Goal: Task Accomplishment & Management: Manage account settings

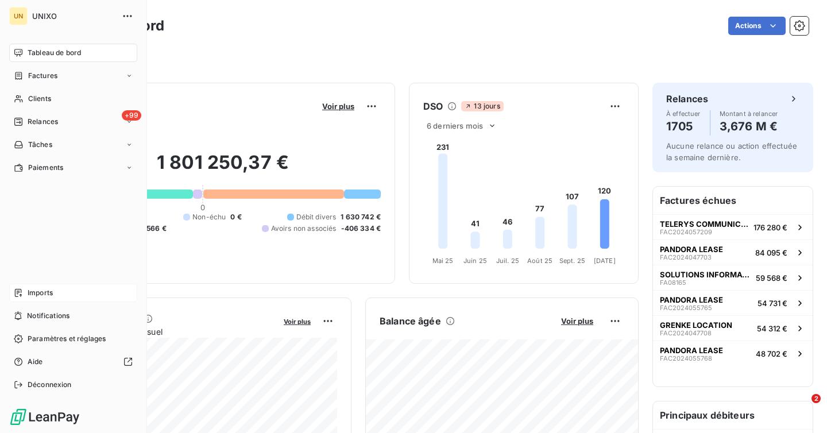
click at [57, 292] on div "Imports" at bounding box center [73, 293] width 128 height 18
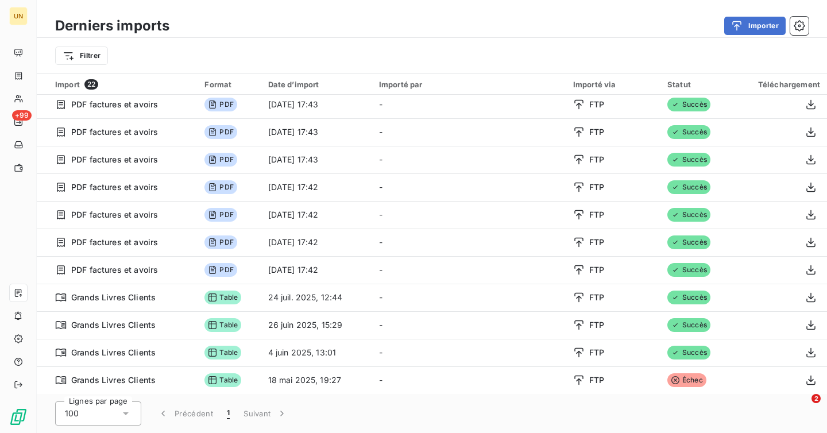
scroll to position [307, 0]
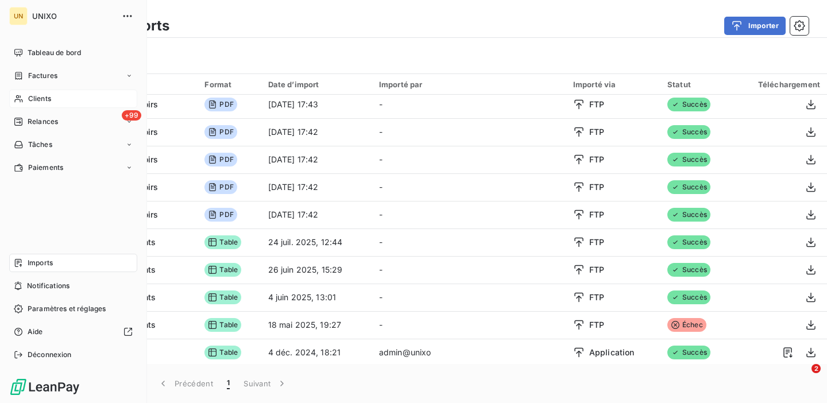
click at [44, 103] on span "Clients" at bounding box center [39, 99] width 23 height 10
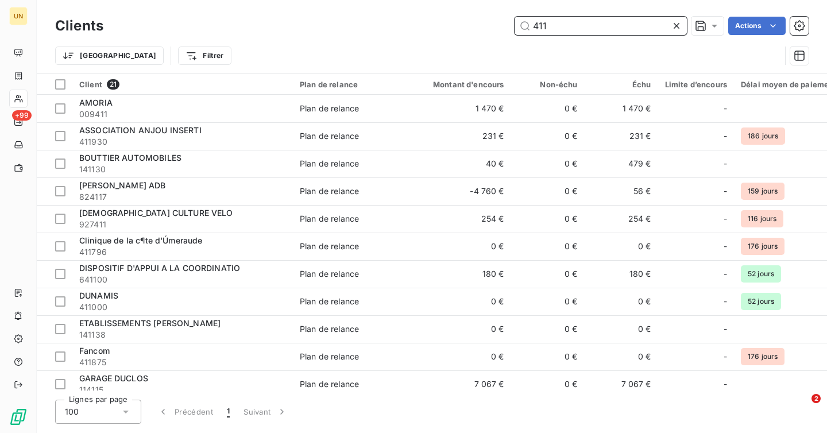
type input "411"
click at [676, 24] on icon at bounding box center [676, 25] width 11 height 11
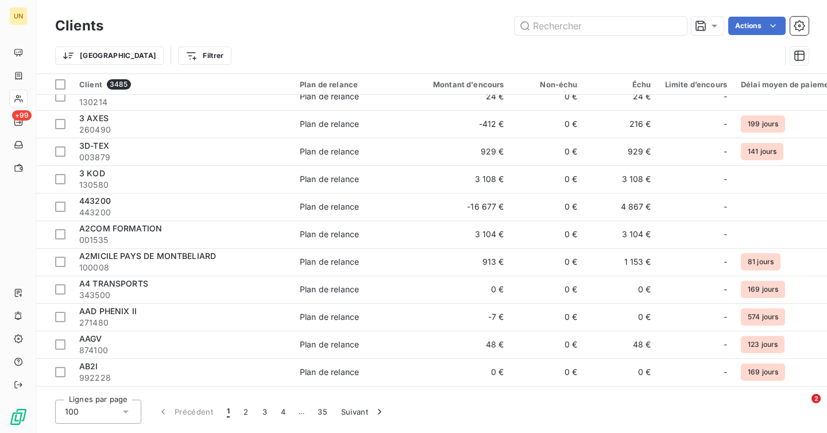
scroll to position [361, 0]
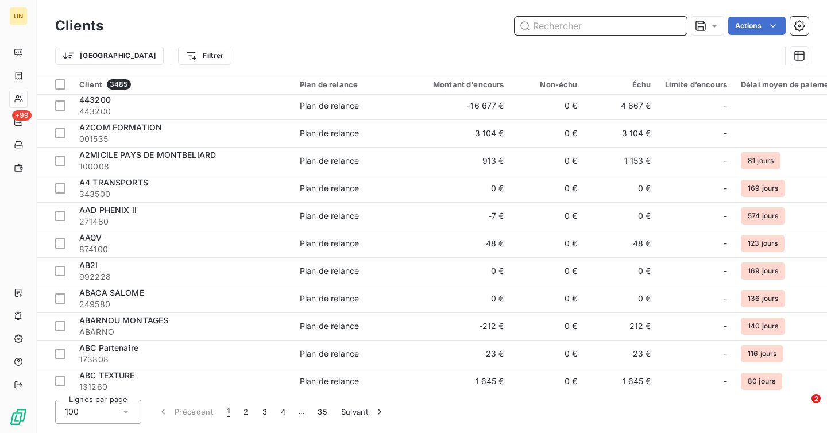
click at [593, 32] on input "text" at bounding box center [600, 26] width 172 height 18
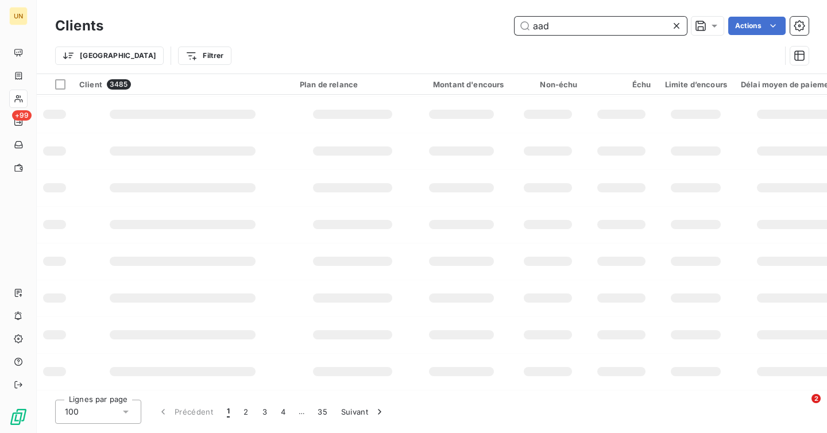
scroll to position [0, 0]
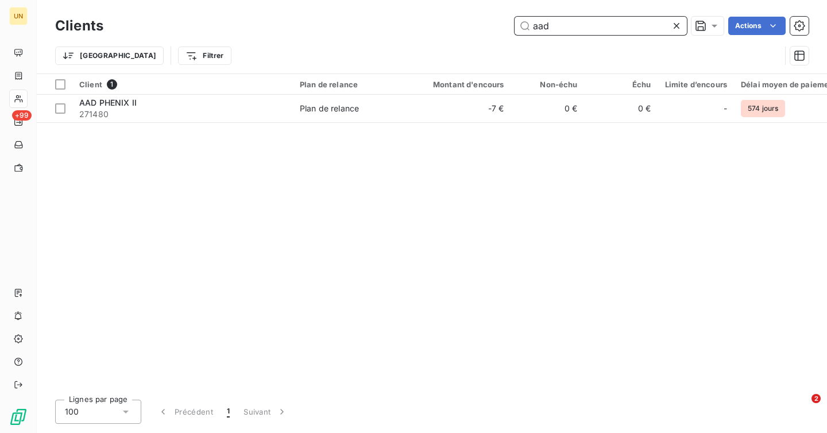
type input "aad"
click at [672, 29] on icon at bounding box center [676, 25] width 11 height 11
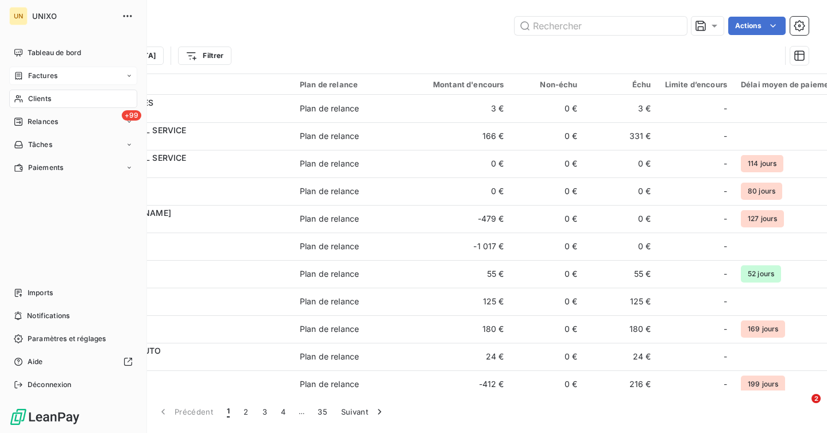
click at [40, 79] on span "Factures" at bounding box center [42, 76] width 29 height 10
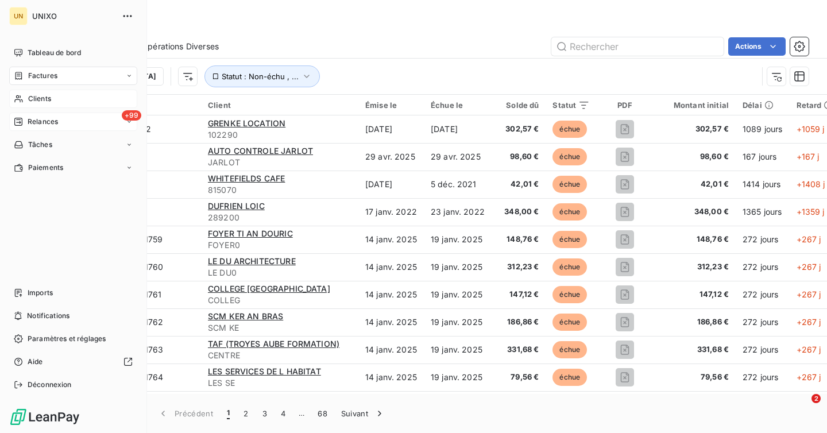
click at [41, 119] on span "Relances" at bounding box center [43, 122] width 30 height 10
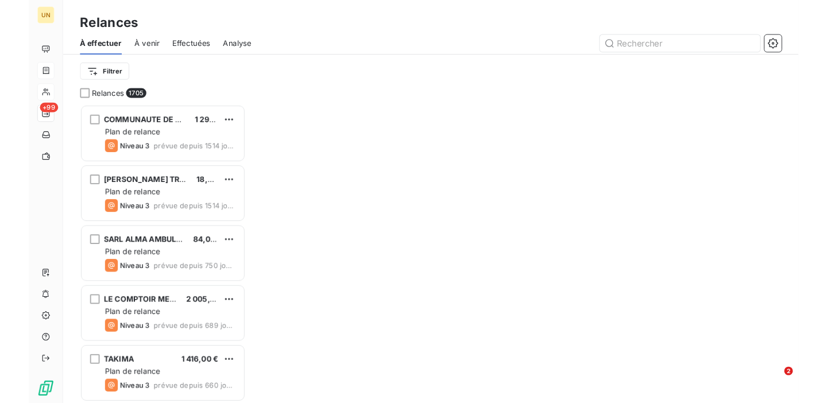
scroll to position [320, 178]
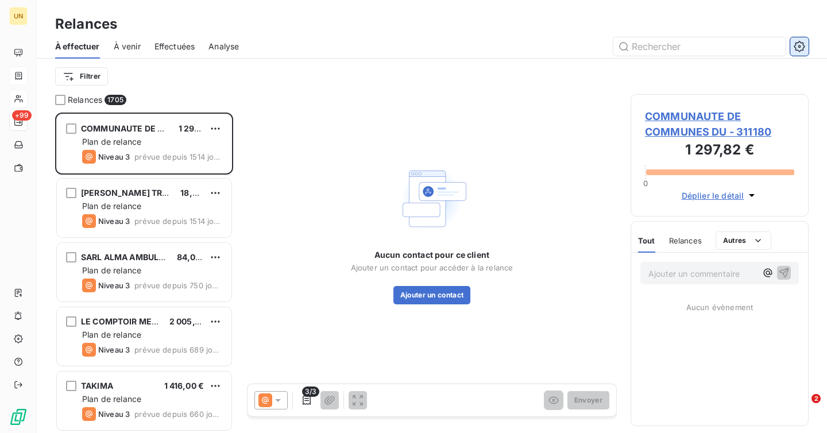
click at [797, 42] on icon "button" at bounding box center [798, 46] width 11 height 11
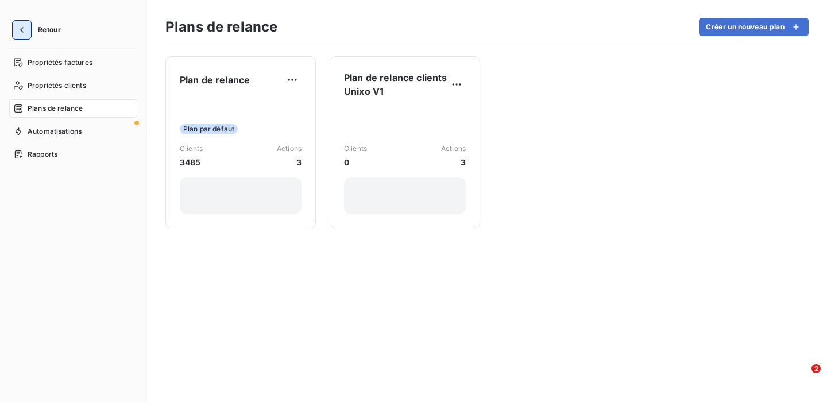
click at [26, 29] on icon "button" at bounding box center [21, 29] width 11 height 11
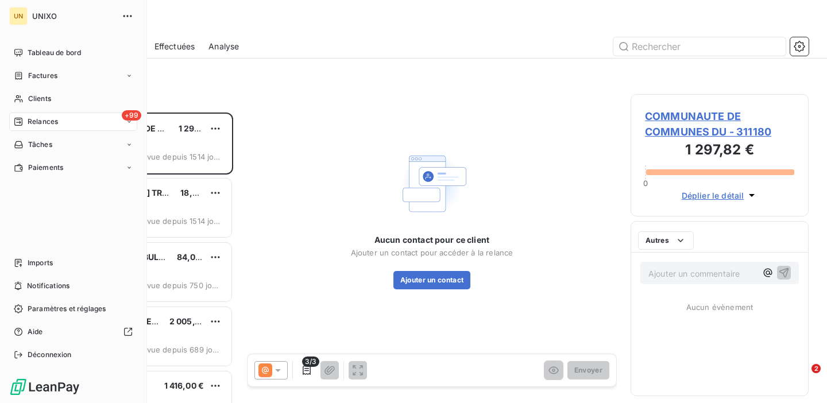
scroll to position [290, 178]
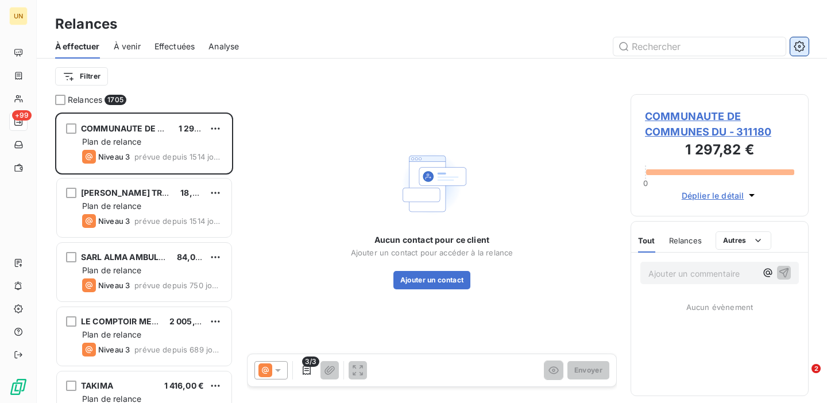
click at [802, 52] on button "button" at bounding box center [799, 46] width 18 height 18
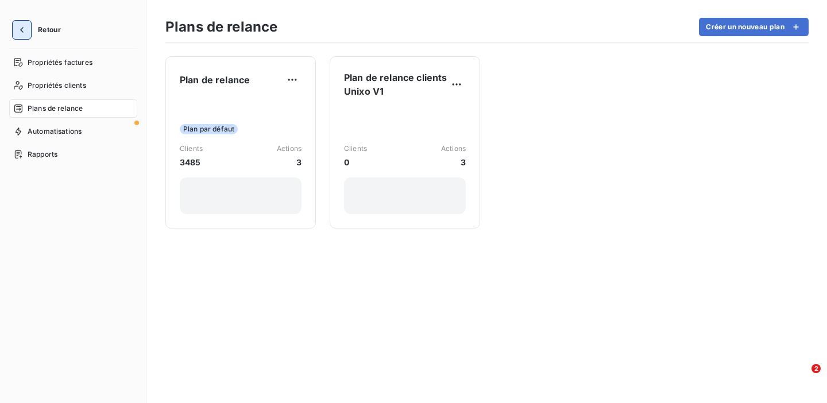
click at [13, 26] on button "button" at bounding box center [22, 30] width 18 height 18
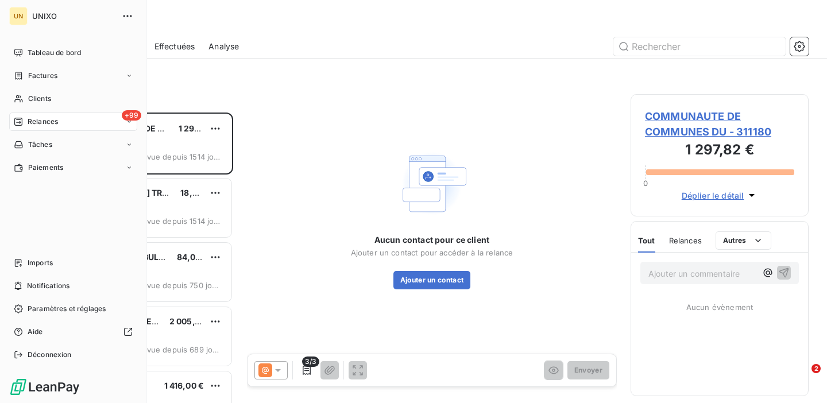
scroll to position [290, 178]
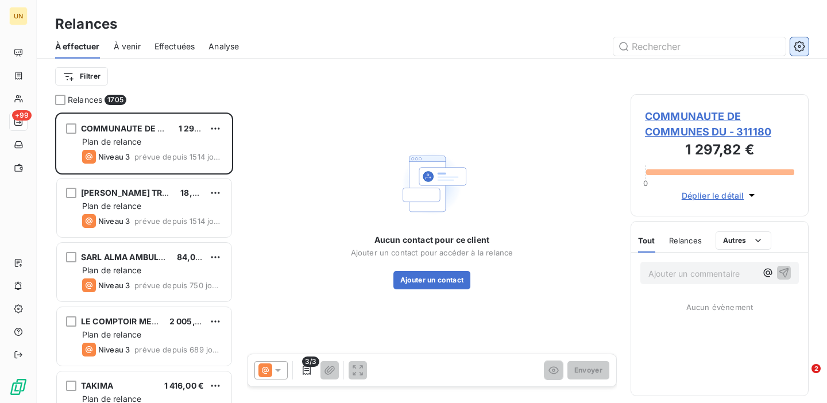
click at [801, 49] on icon "button" at bounding box center [798, 46] width 11 height 11
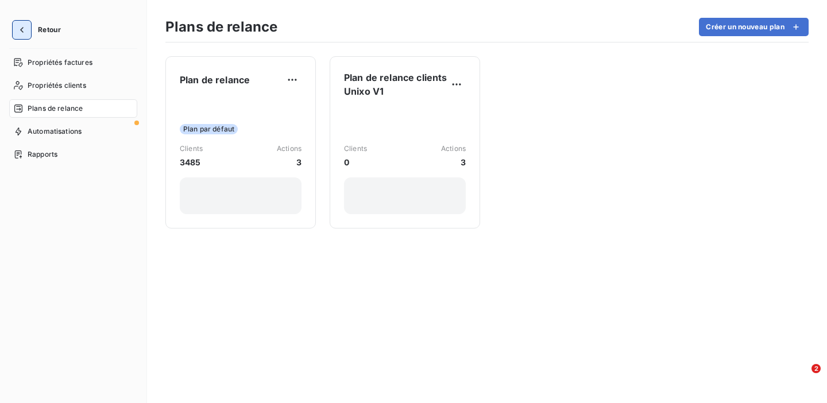
click at [24, 36] on button "button" at bounding box center [22, 30] width 18 height 18
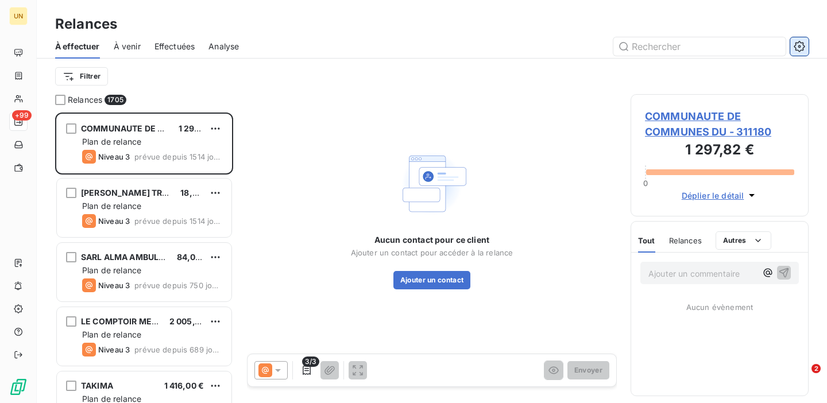
click at [804, 51] on icon "button" at bounding box center [798, 46] width 11 height 11
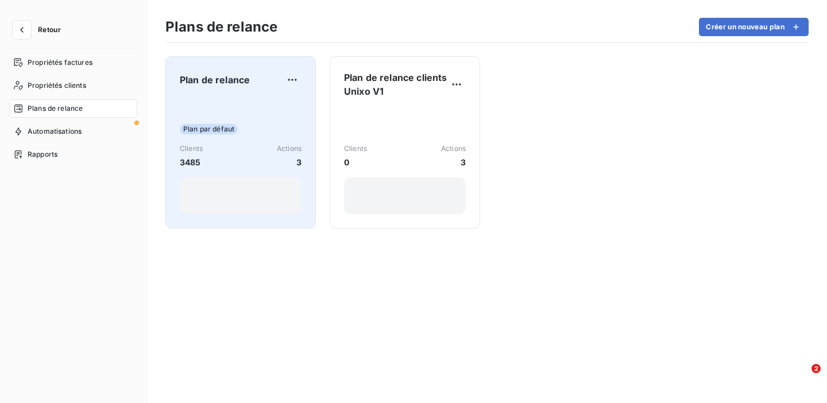
click at [280, 117] on div "Plan par défaut Clients 3485 Actions 3" at bounding box center [241, 156] width 122 height 116
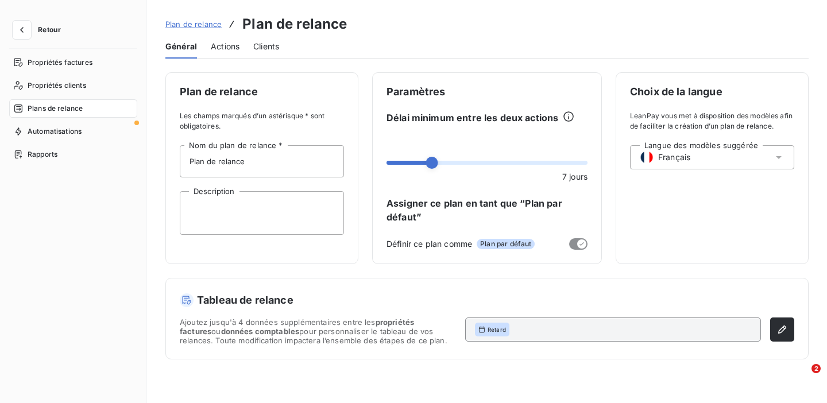
click at [224, 47] on span "Actions" at bounding box center [225, 46] width 29 height 11
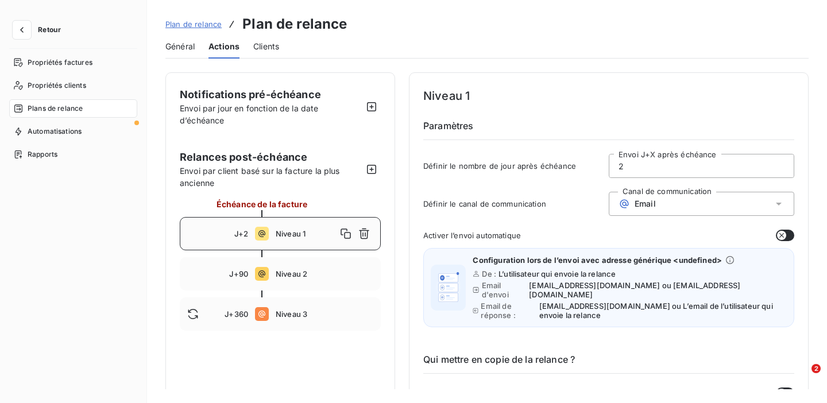
click at [299, 235] on span "Niveau 1" at bounding box center [306, 233] width 61 height 9
drag, startPoint x: 485, startPoint y: 91, endPoint x: 416, endPoint y: 87, distance: 69.0
click at [283, 276] on span "Niveau 2" at bounding box center [325, 273] width 98 height 9
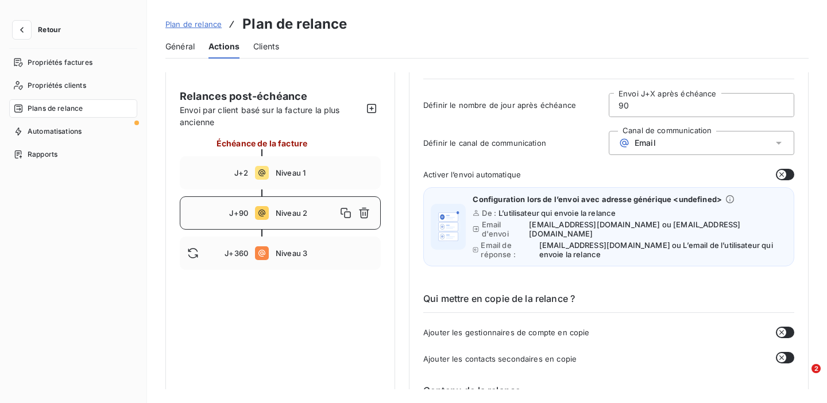
scroll to position [45, 0]
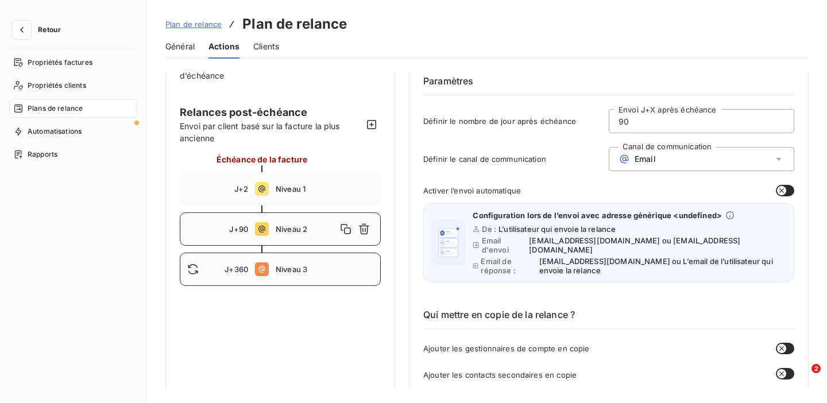
click at [294, 275] on div "J+360 Niveau 3" at bounding box center [280, 269] width 201 height 33
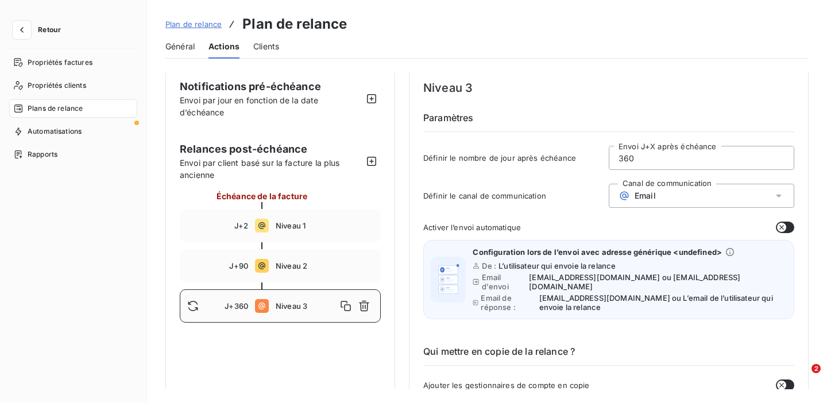
scroll to position [0, 0]
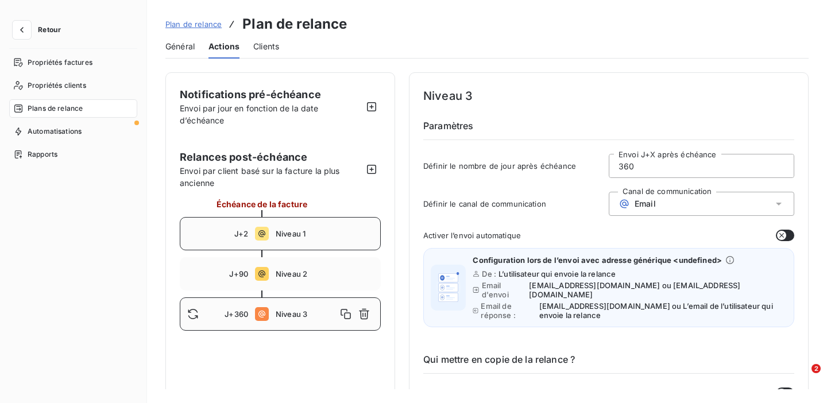
click at [291, 246] on div "J+2 Niveau 1" at bounding box center [280, 233] width 201 height 33
type input "2"
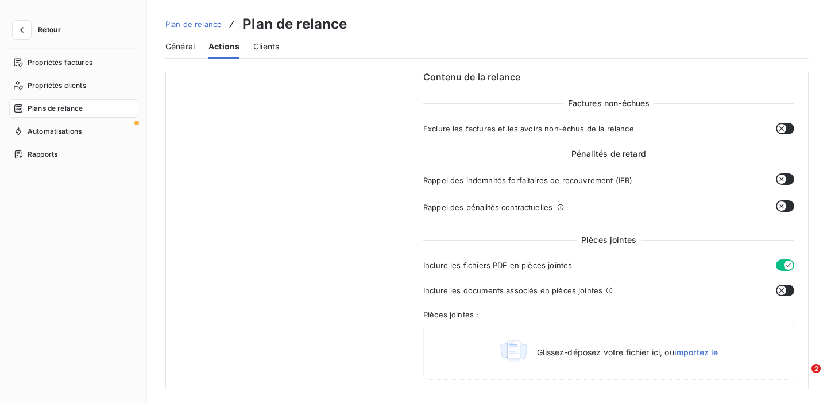
scroll to position [368, 0]
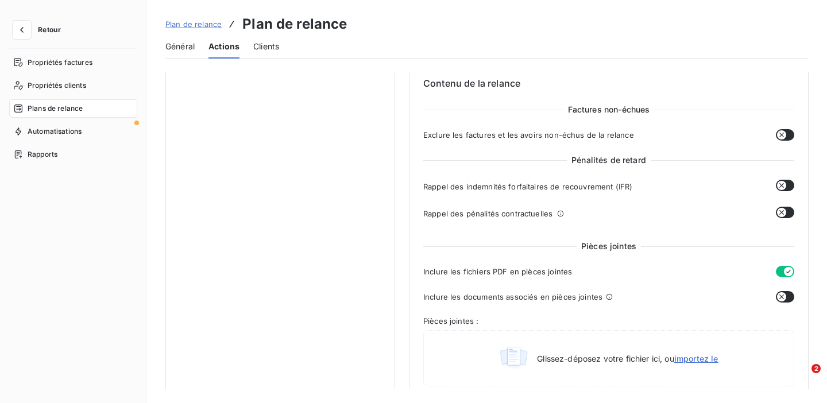
click at [196, 25] on span "Plan de relance" at bounding box center [193, 24] width 56 height 9
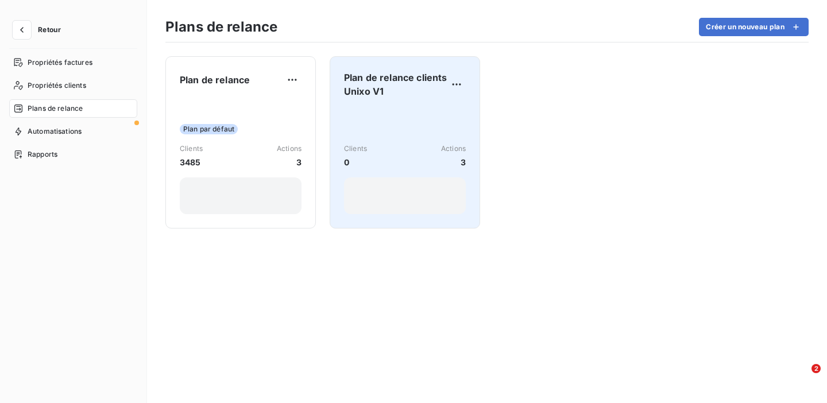
click at [421, 130] on div "Clients 0 Actions 3" at bounding box center [405, 160] width 122 height 107
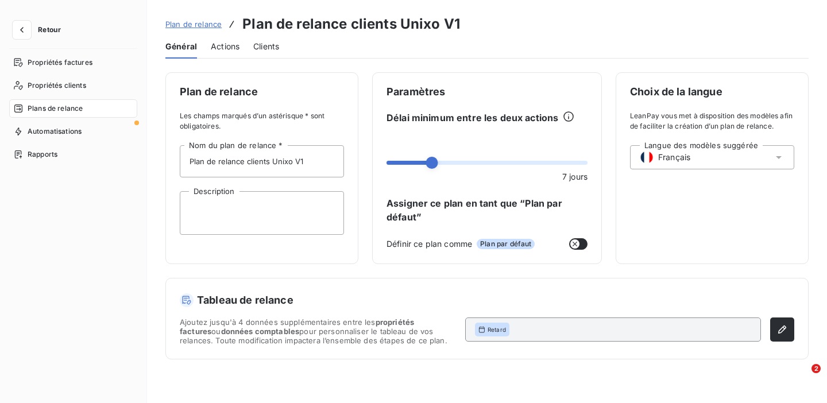
click at [219, 41] on span "Actions" at bounding box center [225, 46] width 29 height 11
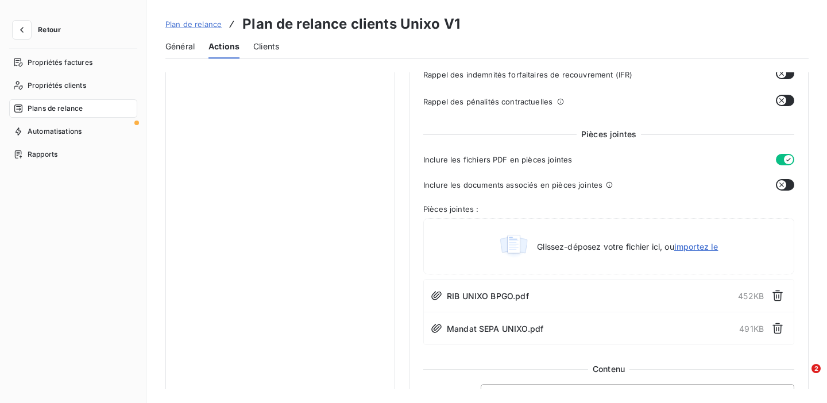
scroll to position [480, 0]
drag, startPoint x: 635, startPoint y: 129, endPoint x: 571, endPoint y: 125, distance: 64.5
click at [571, 128] on div "Pièces jointes" at bounding box center [608, 133] width 371 height 11
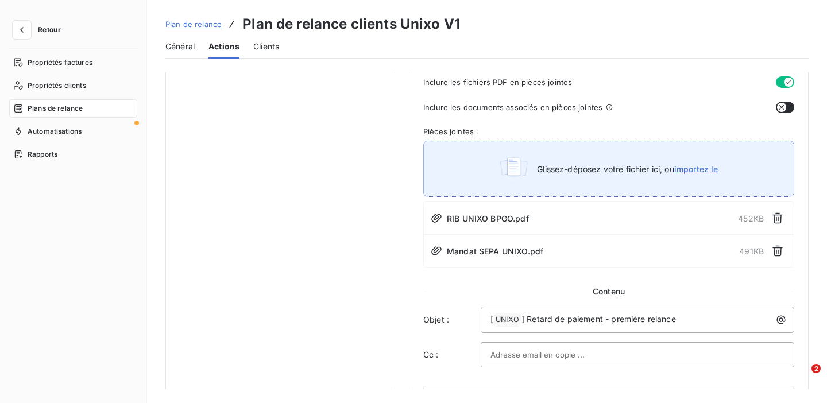
scroll to position [559, 0]
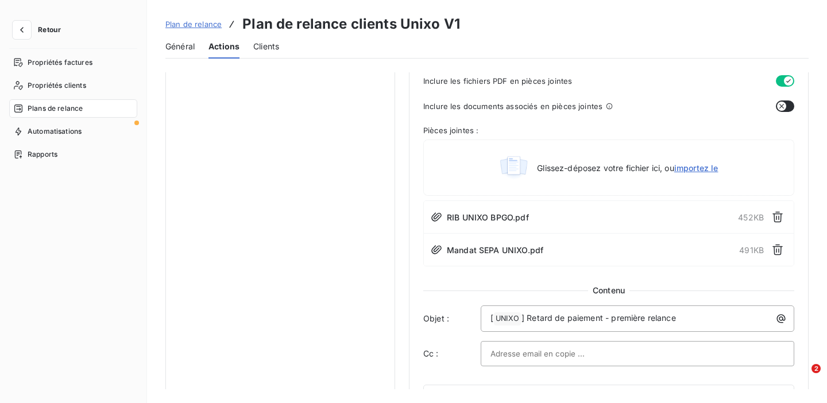
click at [179, 28] on span "Plan de relance" at bounding box center [193, 24] width 56 height 9
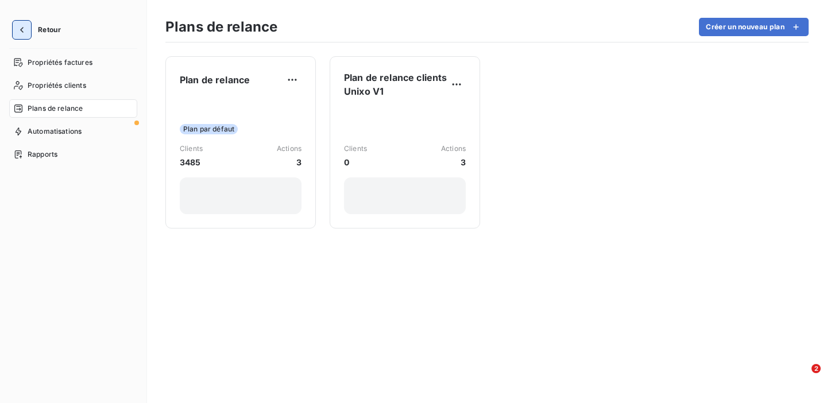
click at [19, 35] on icon "button" at bounding box center [21, 29] width 11 height 11
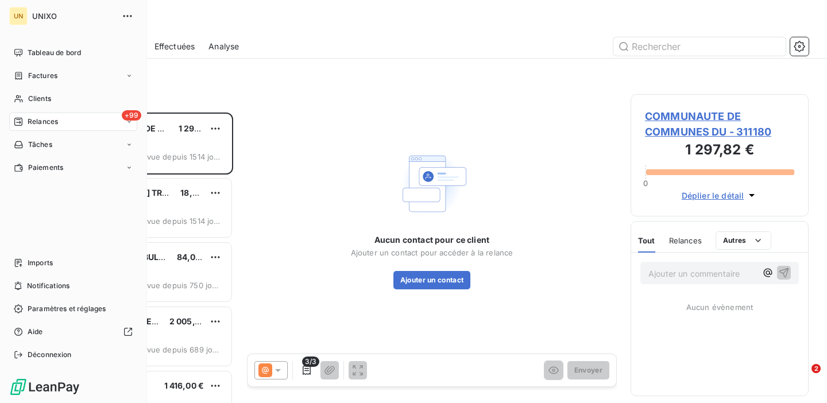
scroll to position [290, 178]
click at [16, 57] on icon at bounding box center [18, 52] width 9 height 9
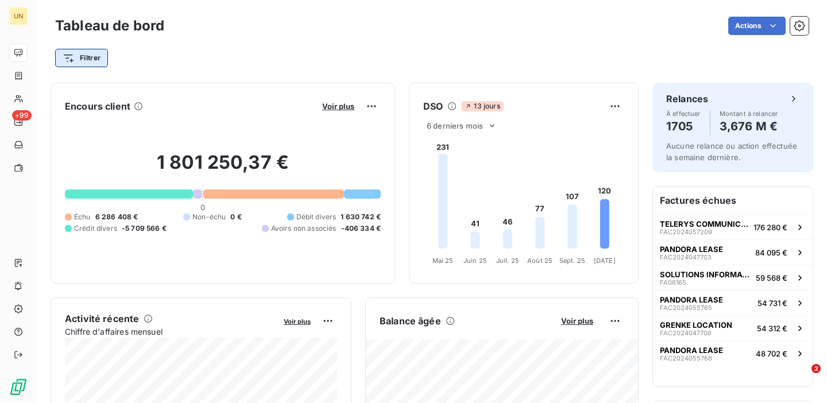
click at [83, 61] on html "UN +99 Tableau de bord Actions Filtrer Encours client Voir plus 1 801 250,37 € …" at bounding box center [413, 201] width 827 height 403
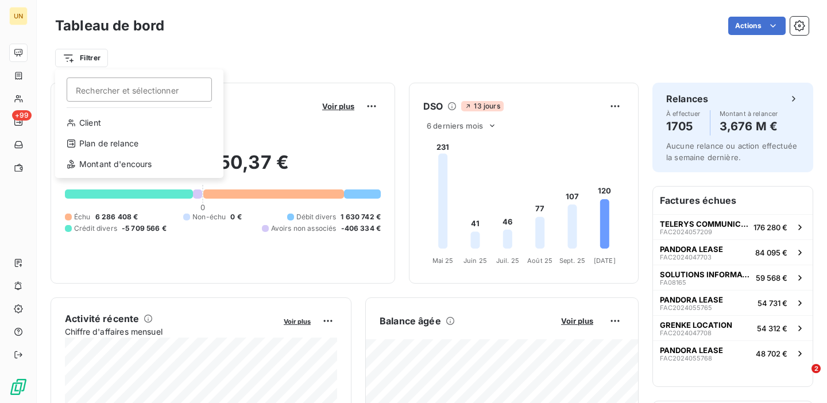
click at [246, 65] on html "UN +99 Tableau de bord Actions Filtrer Rechercher et sélectionner Client Plan d…" at bounding box center [413, 201] width 827 height 403
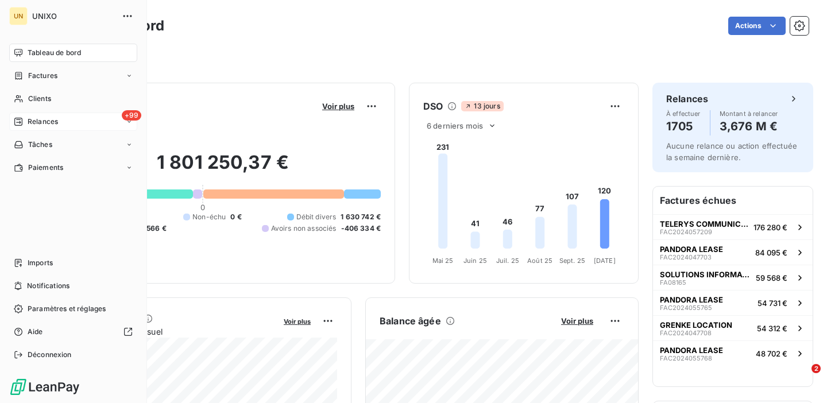
click at [55, 121] on span "Relances" at bounding box center [43, 122] width 30 height 10
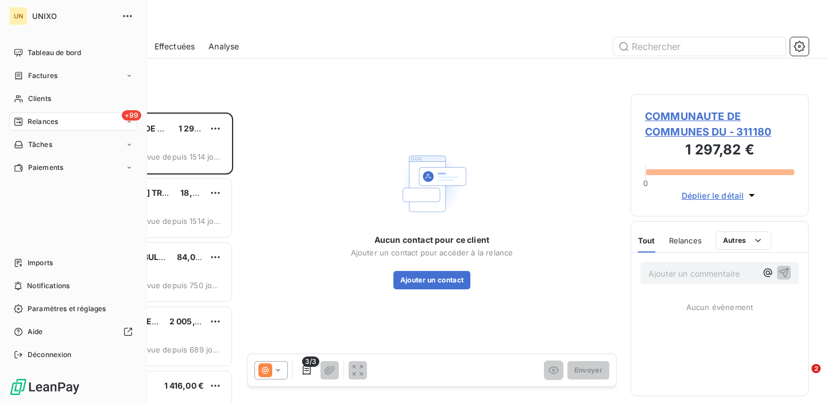
scroll to position [290, 178]
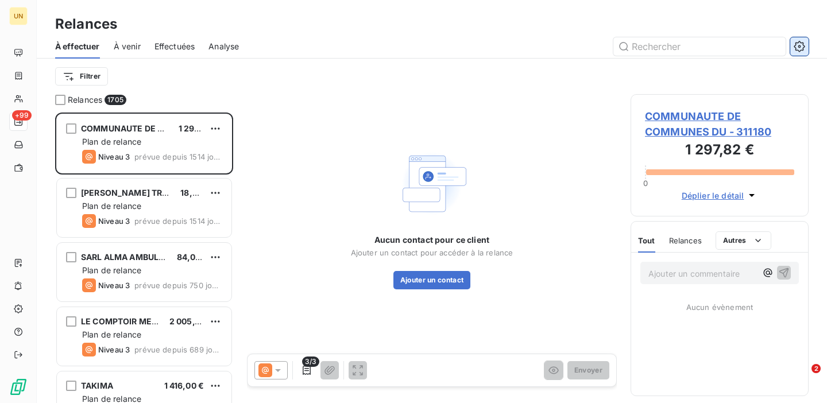
click at [799, 47] on icon "button" at bounding box center [799, 46] width 3 height 3
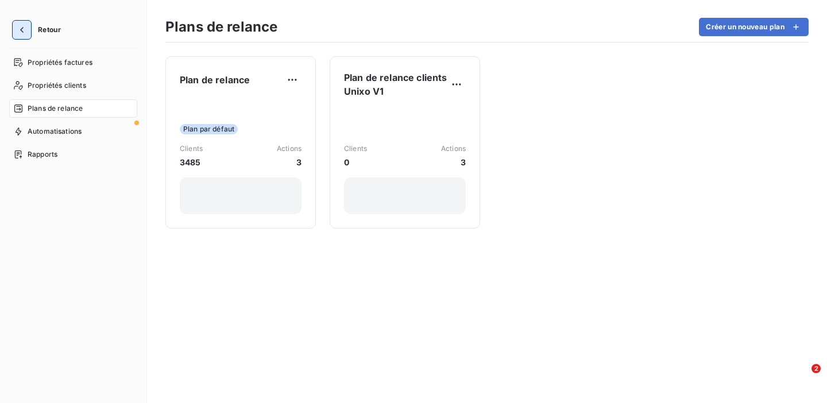
click at [26, 31] on icon "button" at bounding box center [21, 29] width 11 height 11
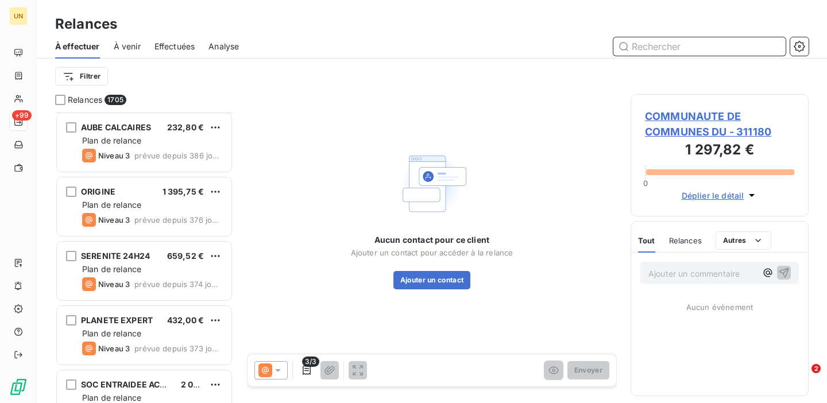
scroll to position [907, 0]
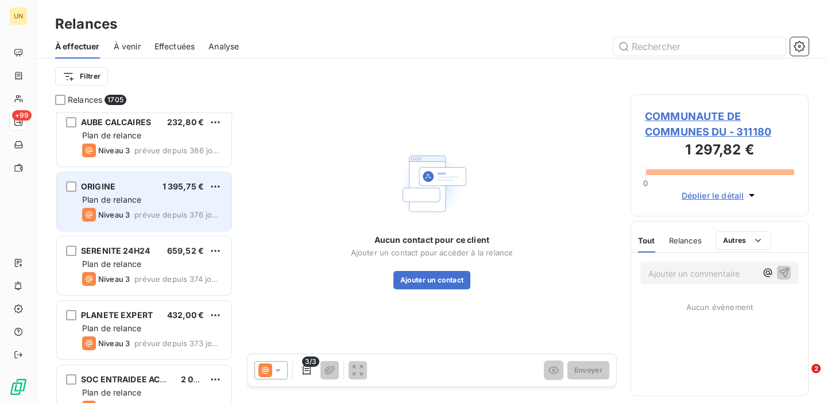
click at [157, 210] on span "prévue depuis 376 jours" at bounding box center [178, 214] width 88 height 9
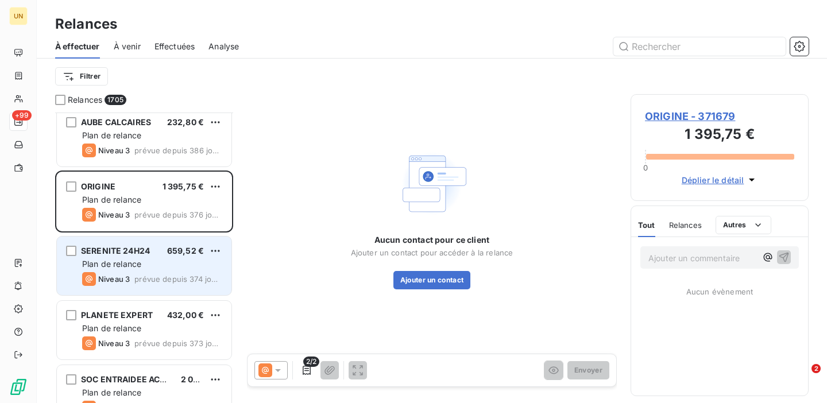
click at [153, 250] on div "SERENITE 24H24 659,52 €" at bounding box center [152, 251] width 140 height 10
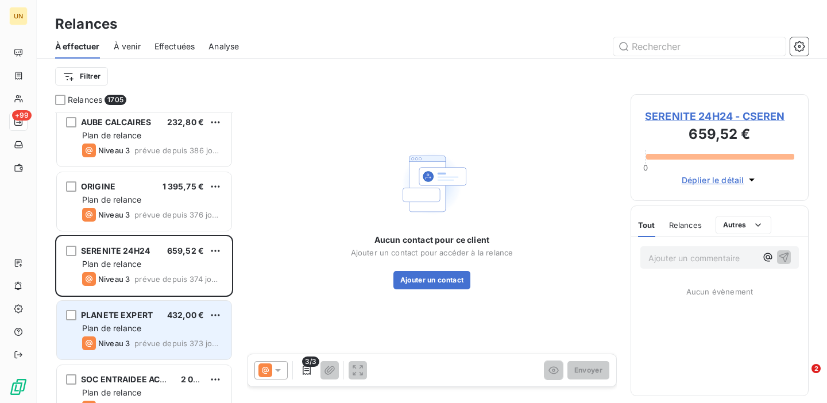
click at [151, 311] on span "PLANETE EXPERT" at bounding box center [117, 315] width 72 height 10
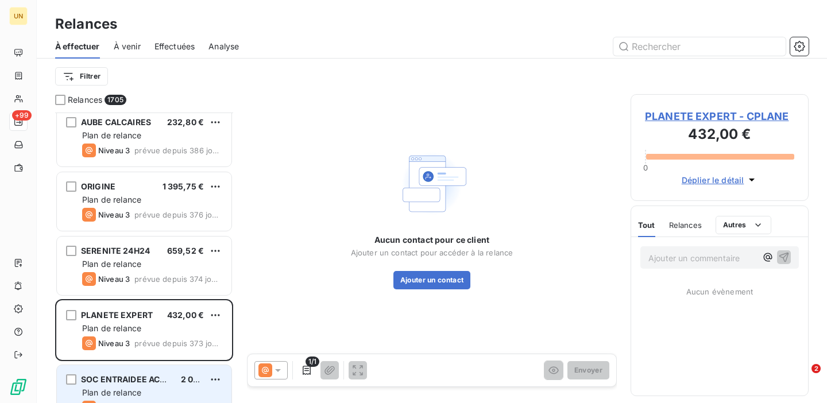
click at [147, 366] on div "SOC ENTRAIDEE ACTION PSYCHOLOGIQUE 2 099,06 € Plan de relance Niveau 3 prévue d…" at bounding box center [144, 394] width 175 height 59
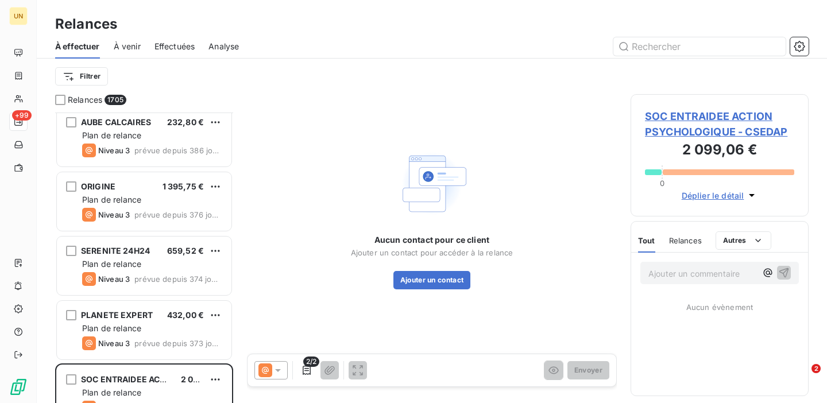
click at [129, 52] on div "À venir" at bounding box center [127, 46] width 27 height 24
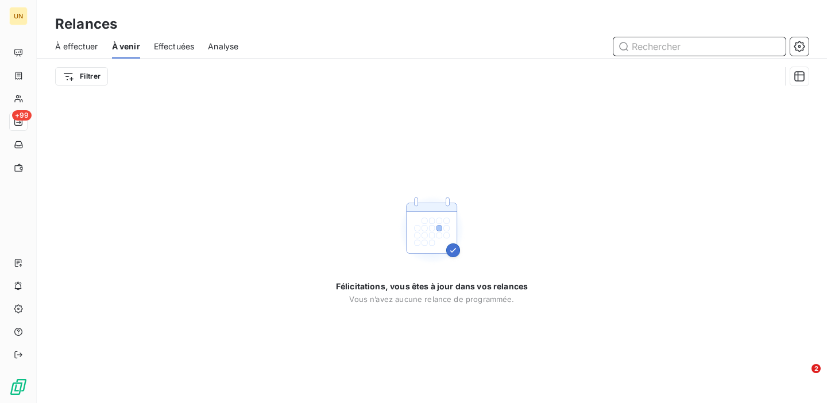
click at [79, 51] on span "À effectuer" at bounding box center [76, 46] width 43 height 11
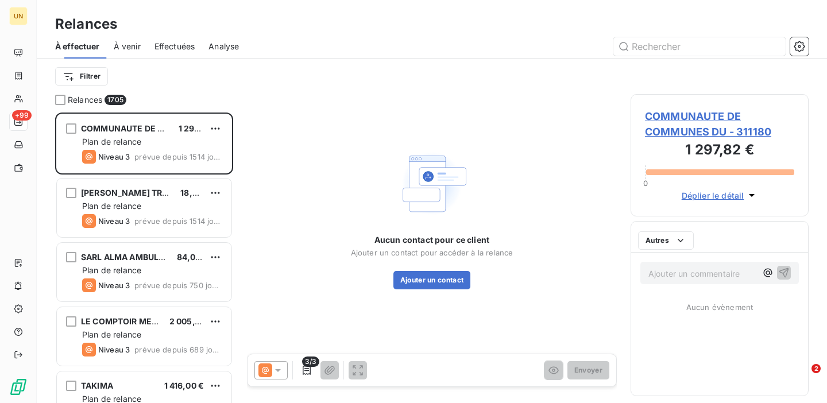
scroll to position [290, 178]
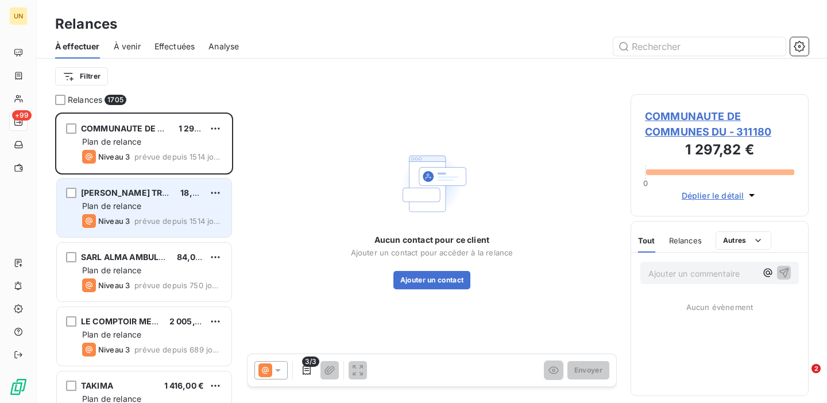
click at [144, 201] on div "Plan de relance" at bounding box center [152, 205] width 140 height 11
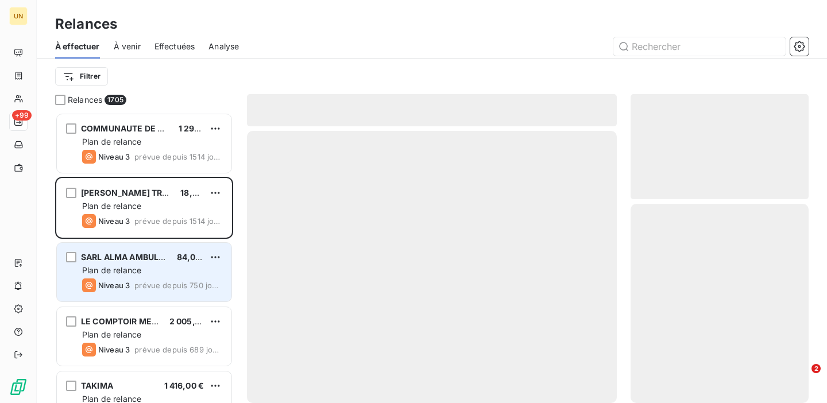
click at [150, 269] on div "Plan de relance" at bounding box center [152, 270] width 140 height 11
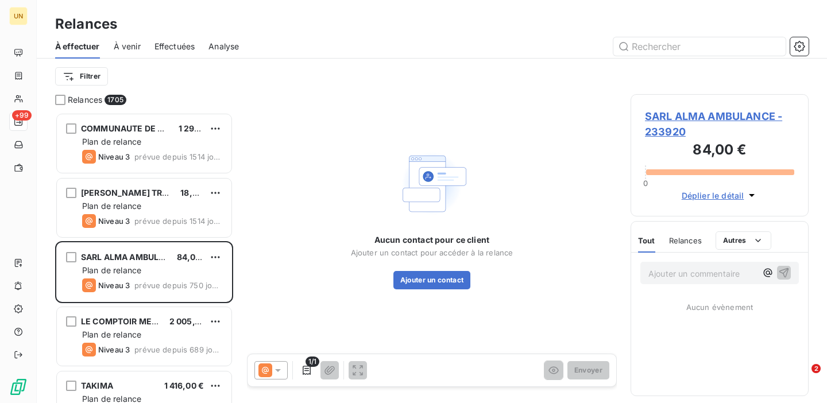
click at [125, 45] on span "À venir" at bounding box center [127, 46] width 27 height 11
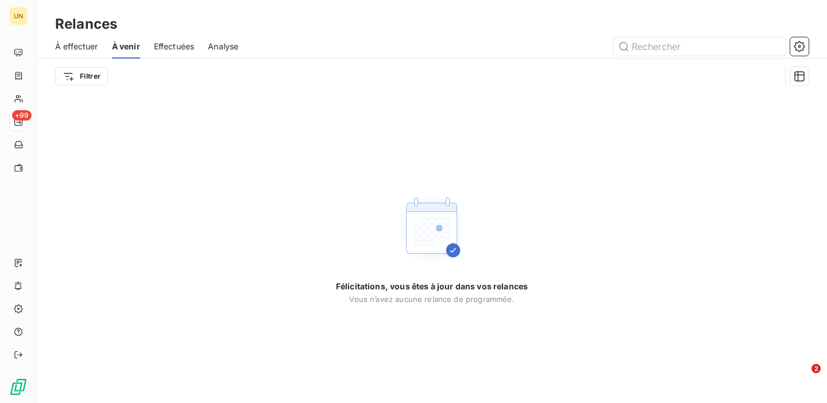
click at [63, 51] on span "À effectuer" at bounding box center [76, 46] width 43 height 11
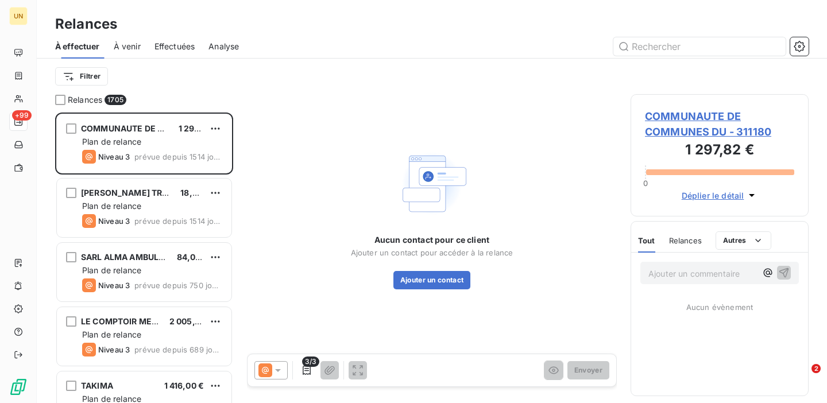
scroll to position [290, 178]
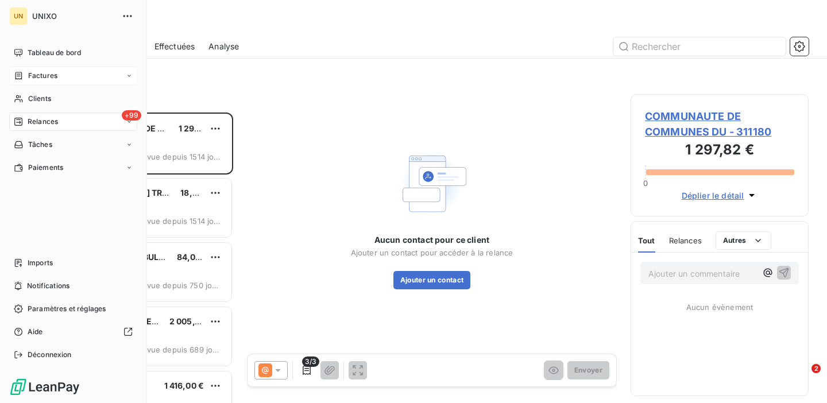
click at [27, 76] on div "Factures" at bounding box center [36, 76] width 44 height 10
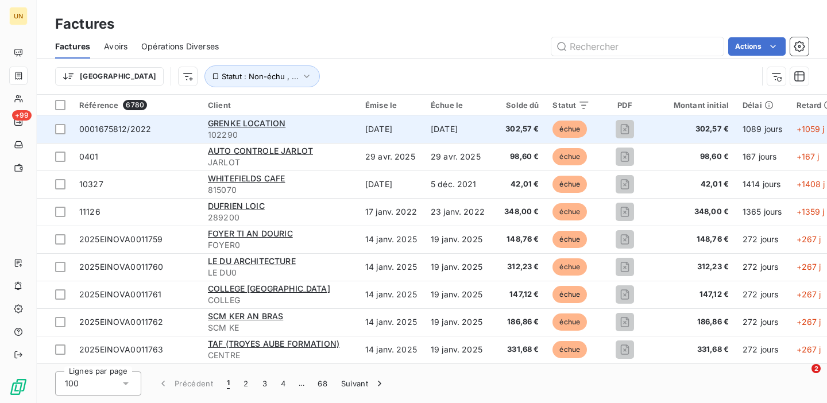
click at [321, 125] on div "GRENKE LOCATION" at bounding box center [280, 123] width 144 height 11
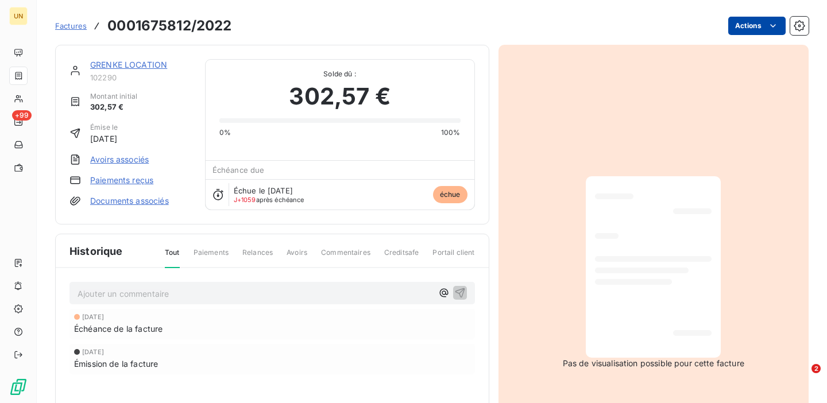
click at [745, 27] on html "UN +99 Factures 0001675812/2022 Actions GRENKE LOCATION 102290 Montant initial …" at bounding box center [413, 201] width 827 height 403
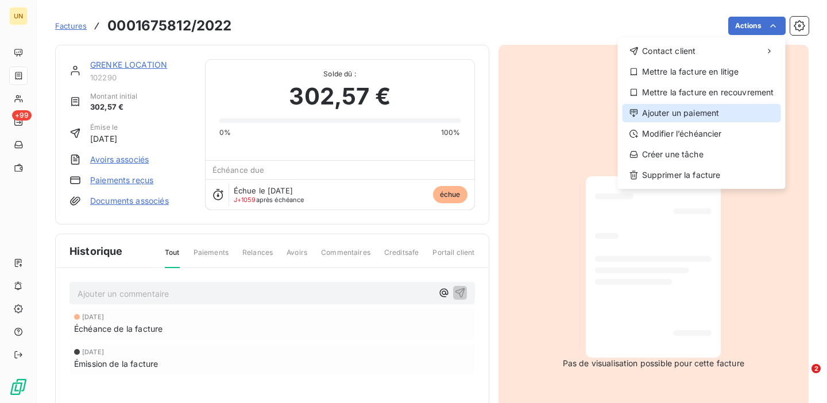
click at [702, 117] on div "Ajouter un paiement" at bounding box center [701, 113] width 158 height 18
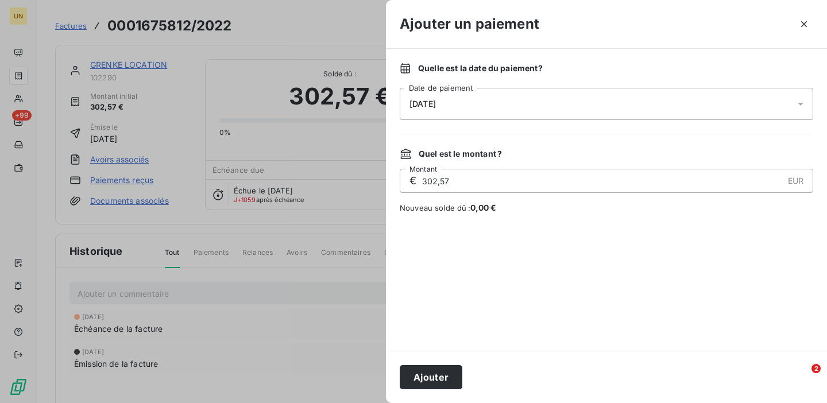
click at [685, 102] on div "[DATE]" at bounding box center [606, 104] width 413 height 32
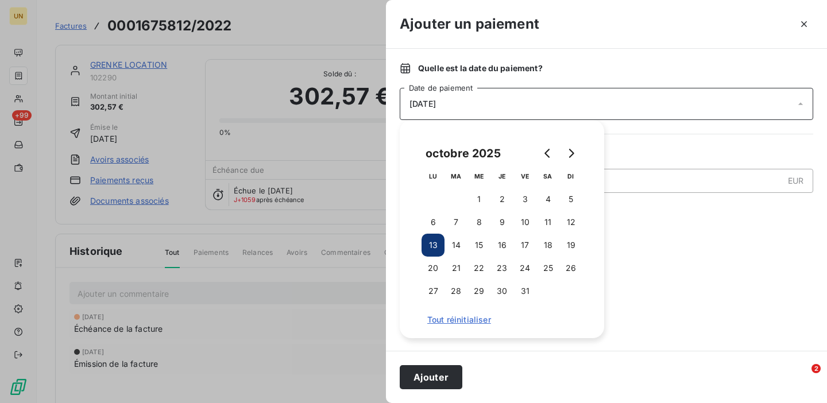
click at [640, 101] on div "[DATE]" at bounding box center [606, 104] width 413 height 32
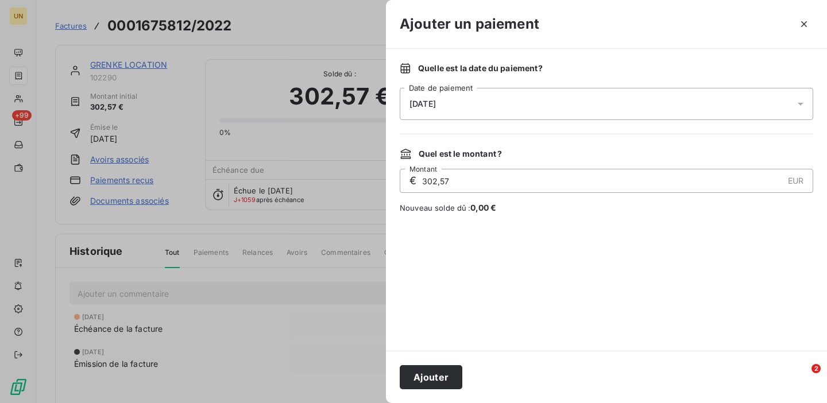
click at [552, 97] on div "[DATE]" at bounding box center [606, 104] width 413 height 32
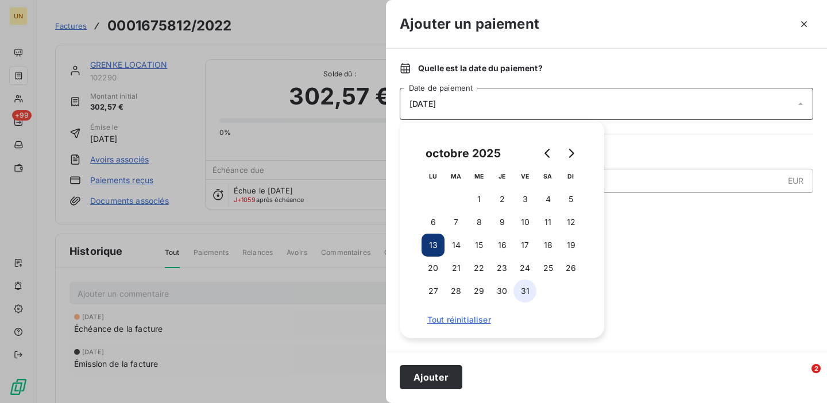
click at [528, 299] on button "31" at bounding box center [524, 291] width 23 height 23
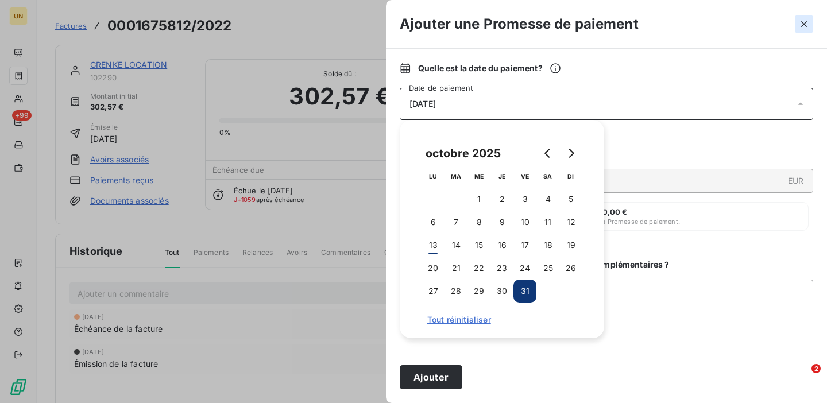
click at [803, 28] on icon "button" at bounding box center [803, 23] width 11 height 11
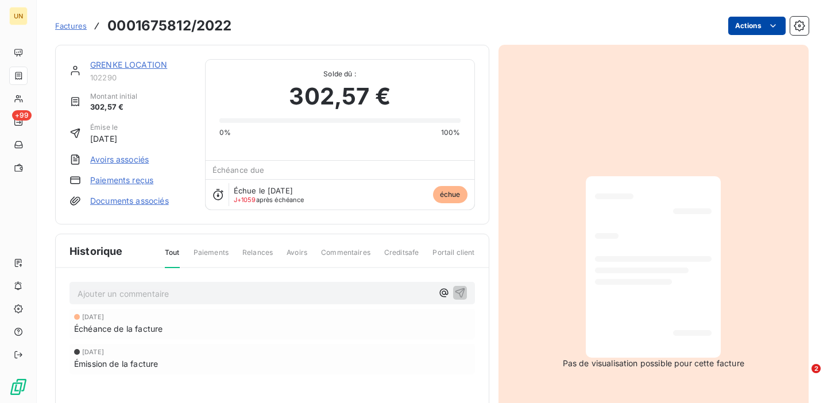
click at [754, 24] on html "UN +99 Factures 0001675812/2022 Actions GRENKE LOCATION 102290 Montant initial …" at bounding box center [413, 201] width 827 height 403
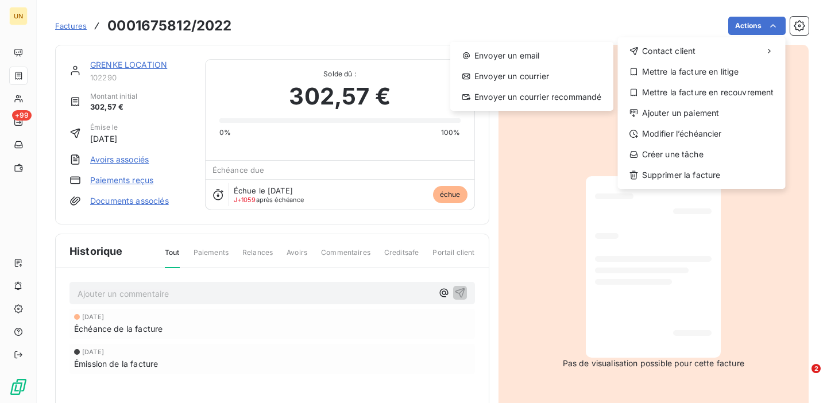
click at [130, 309] on html "UN +99 Factures [PHONE_NUMBER]/2022 Actions Contact client Envoyer un email Env…" at bounding box center [413, 201] width 827 height 403
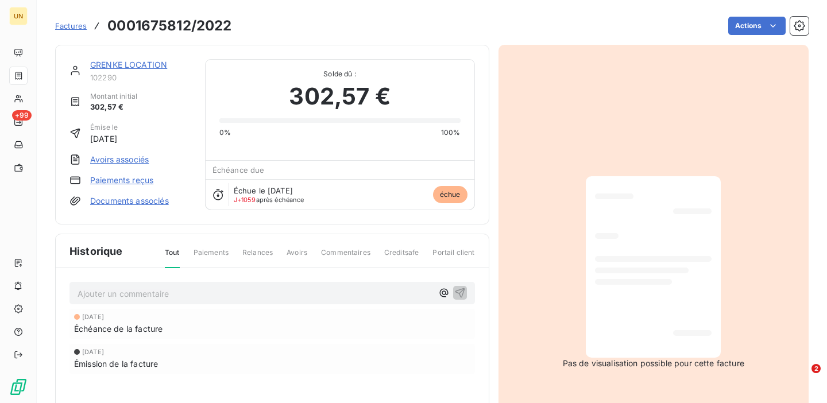
click at [135, 300] on p "Ajouter un commentaire ﻿" at bounding box center [254, 293] width 355 height 14
